Goal: Information Seeking & Learning: Understand process/instructions

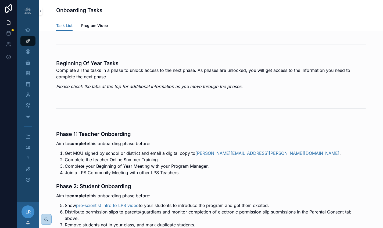
click at [29, 12] on img "scrollable content" at bounding box center [28, 10] width 9 height 9
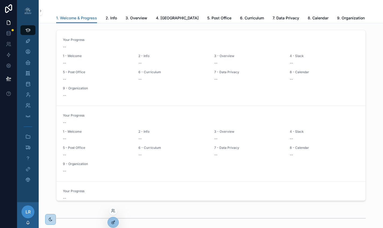
click at [115, 220] on icon at bounding box center [113, 222] width 4 height 4
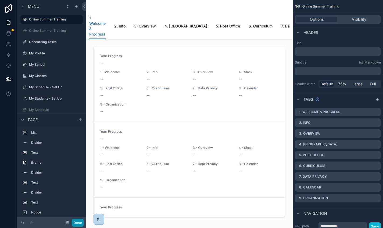
click at [78, 224] on button "Done" at bounding box center [78, 223] width 12 height 8
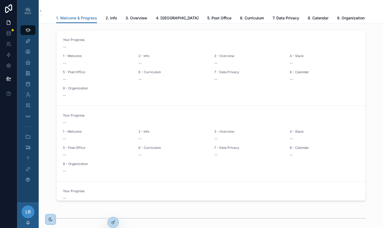
scroll to position [0, 0]
